Goal: Navigation & Orientation: Find specific page/section

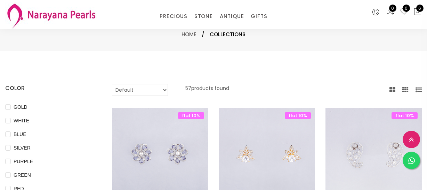
select select "INR"
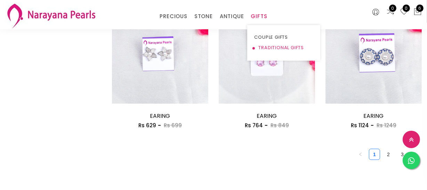
click at [264, 44] on link "TRADITIONAL GIFTS" at bounding box center [283, 47] width 59 height 10
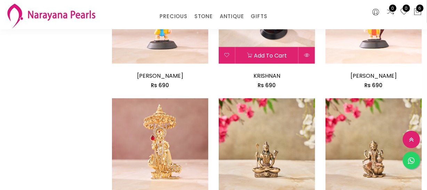
scroll to position [953, 0]
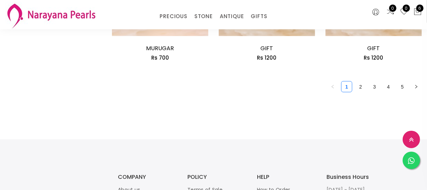
click at [359, 85] on link "2" at bounding box center [361, 86] width 10 height 10
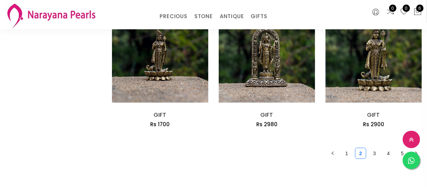
scroll to position [917, 0]
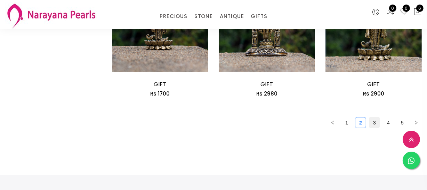
click at [373, 122] on link "3" at bounding box center [375, 122] width 10 height 10
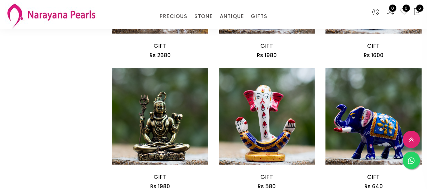
scroll to position [886, 0]
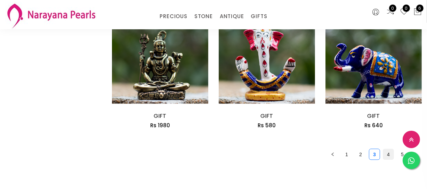
click at [391, 153] on link "4" at bounding box center [388, 154] width 10 height 10
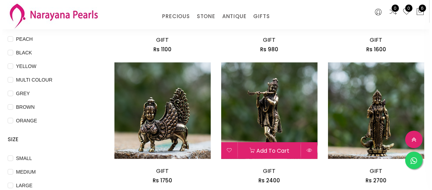
scroll to position [190, 0]
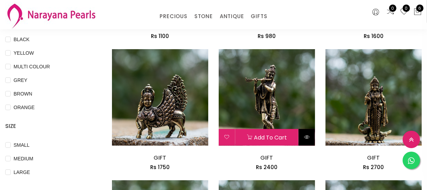
click at [302, 133] on button at bounding box center [307, 137] width 16 height 17
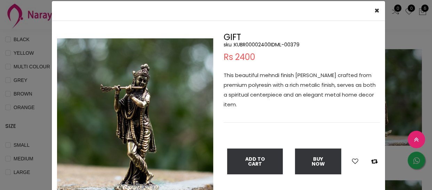
scroll to position [31, 0]
